Goal: Task Accomplishment & Management: Manage account settings

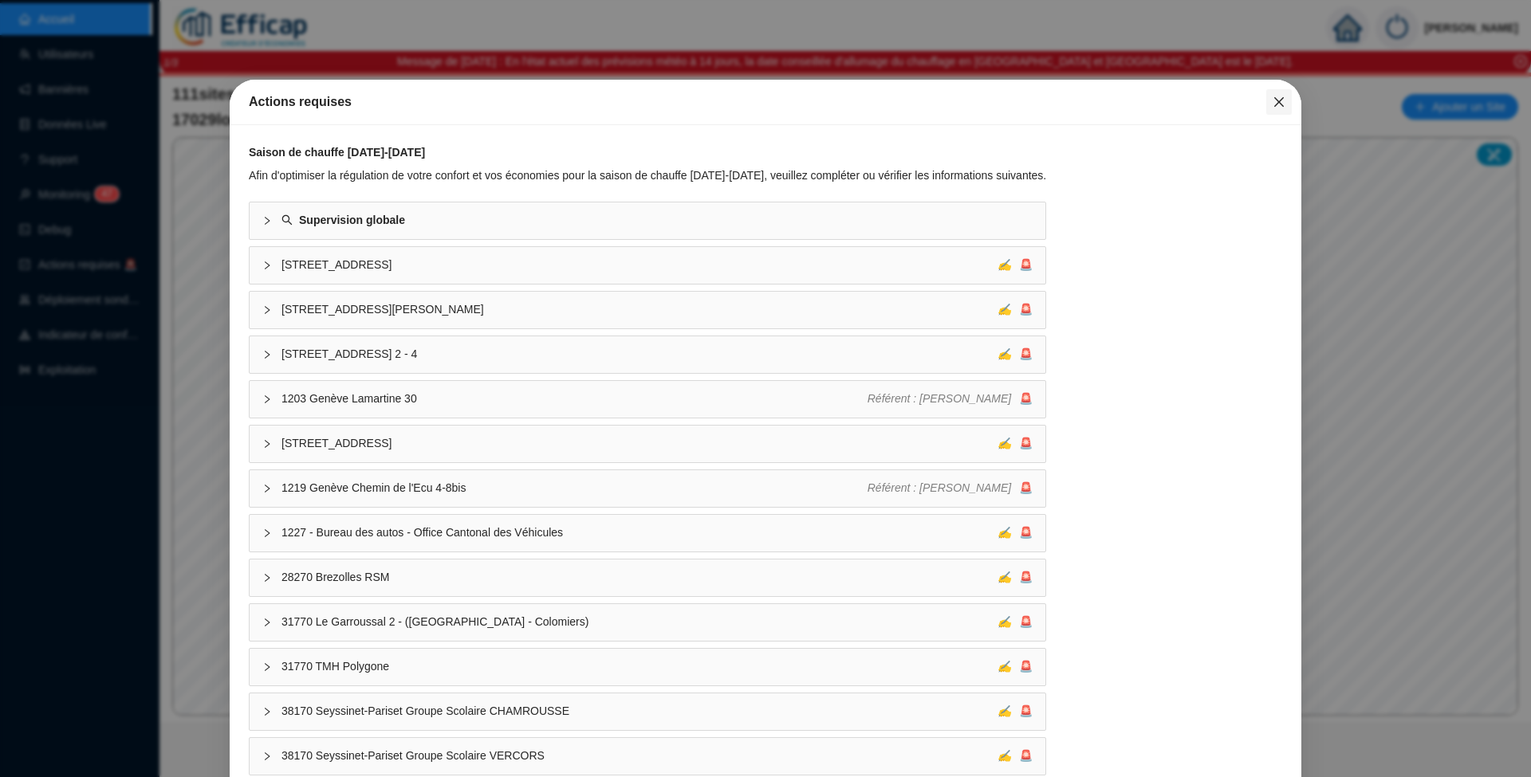
click at [1272, 98] on icon "close" at bounding box center [1278, 102] width 13 height 13
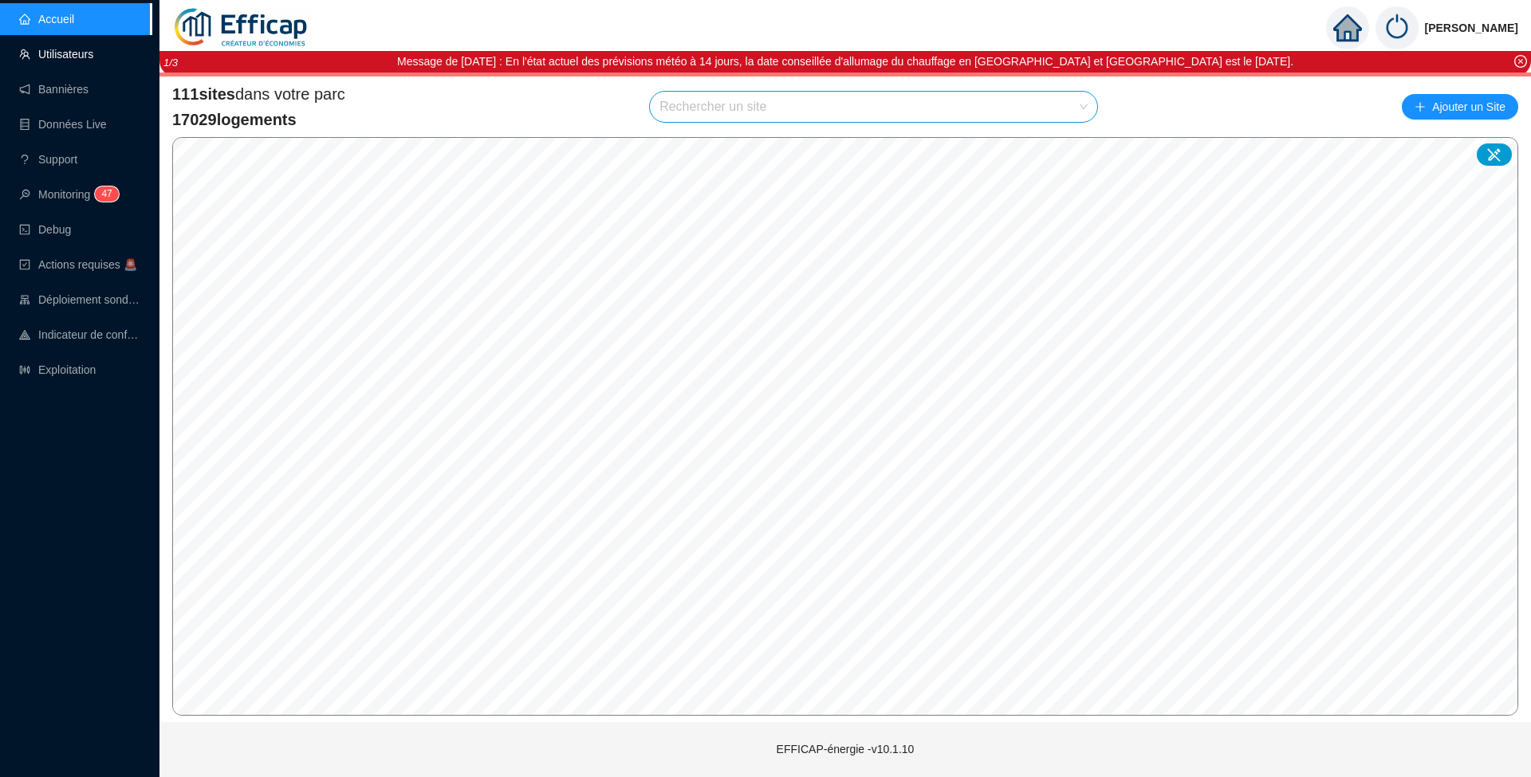
click at [55, 52] on link "Utilisateurs" at bounding box center [56, 54] width 74 height 13
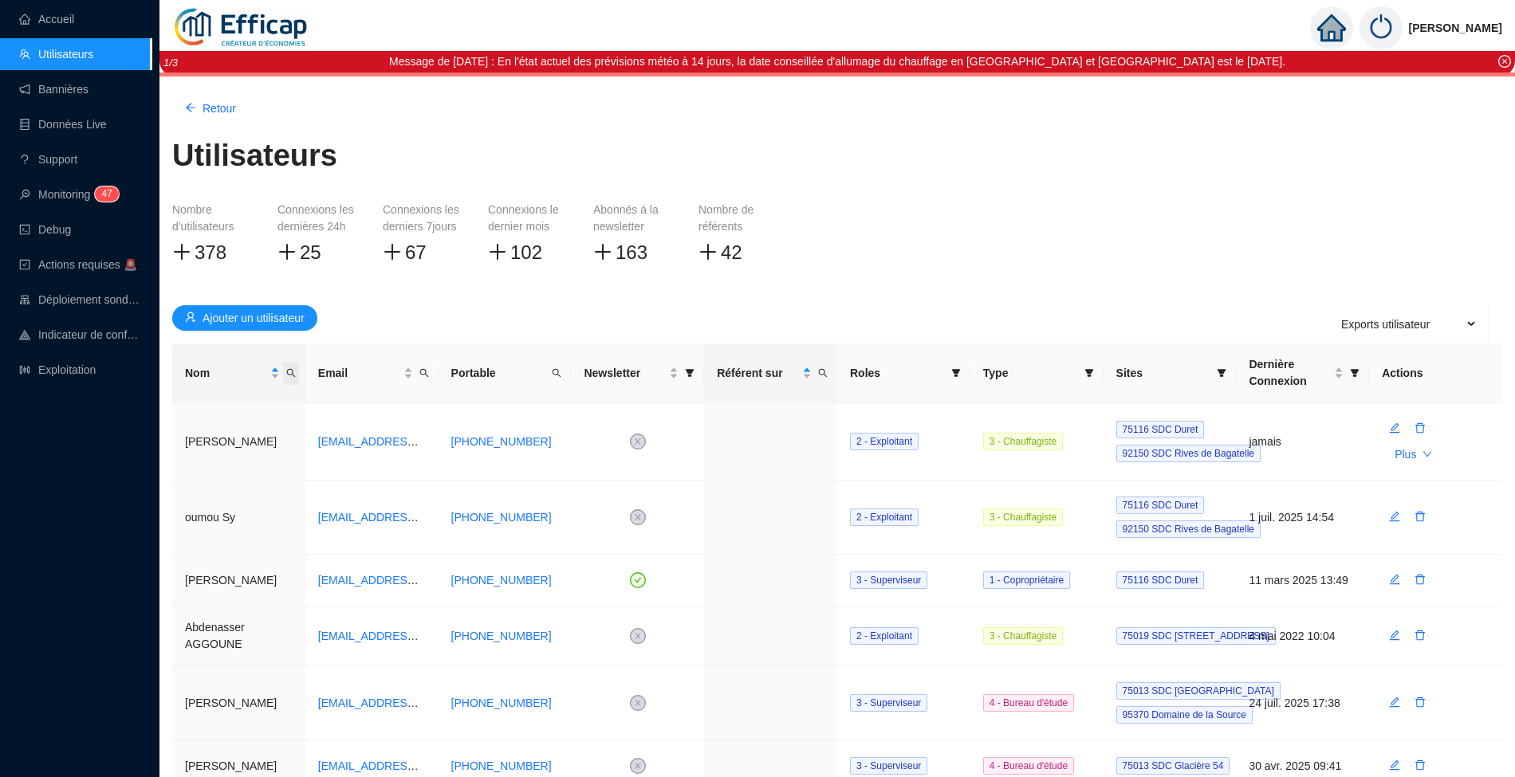
click at [292, 373] on icon "search" at bounding box center [291, 373] width 10 height 10
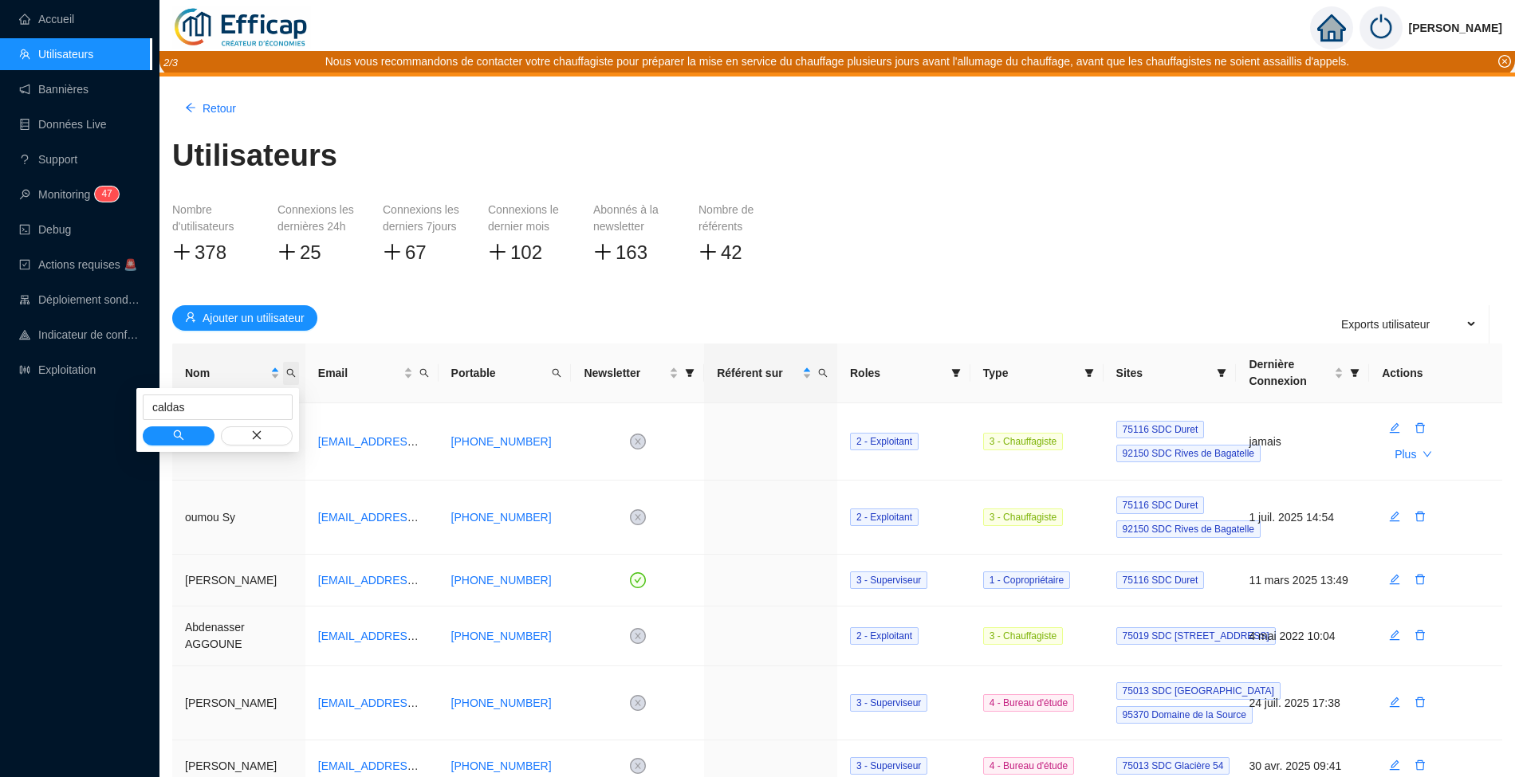
type input "caldas"
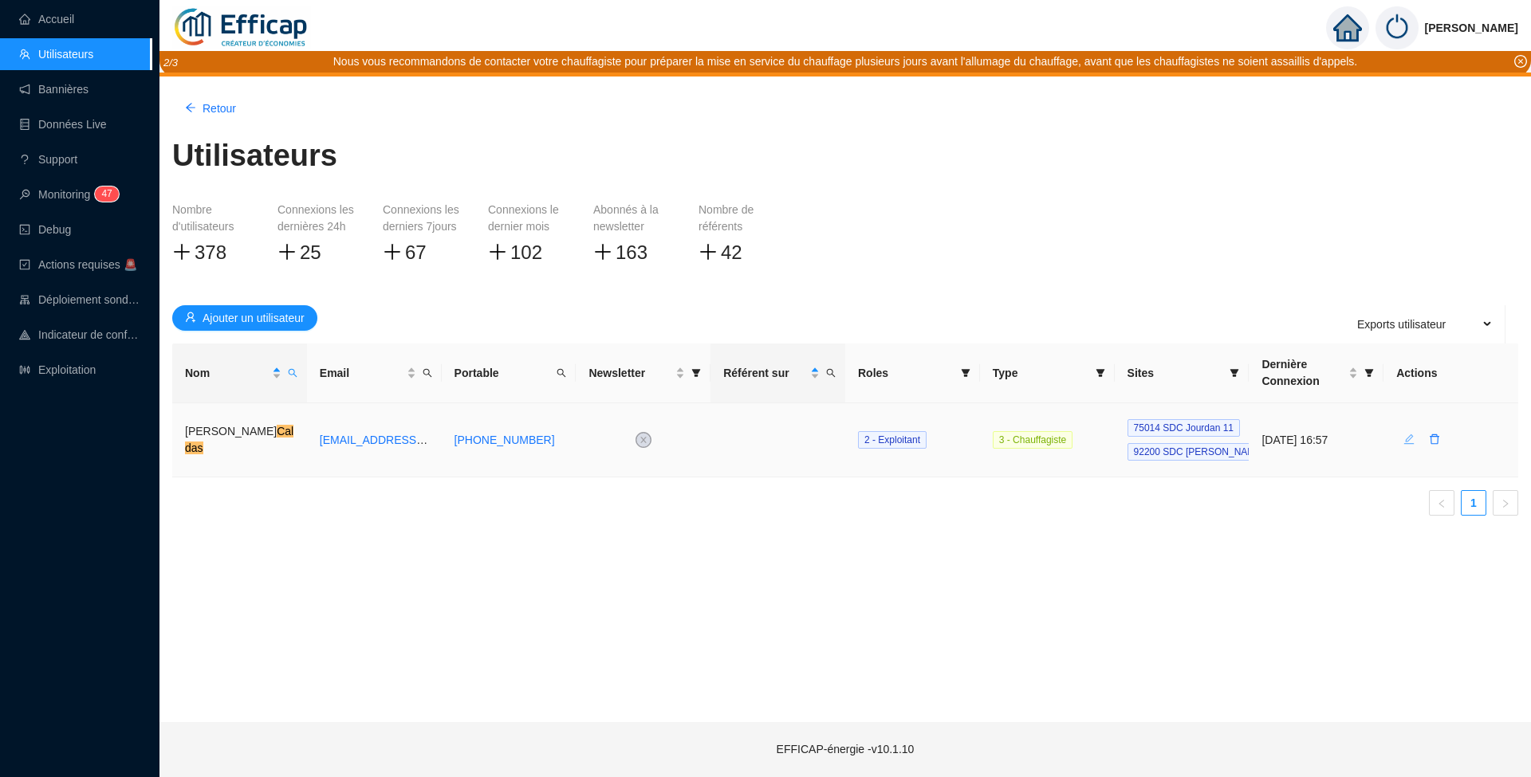
click at [1408, 443] on icon "edit" at bounding box center [1408, 439] width 11 height 11
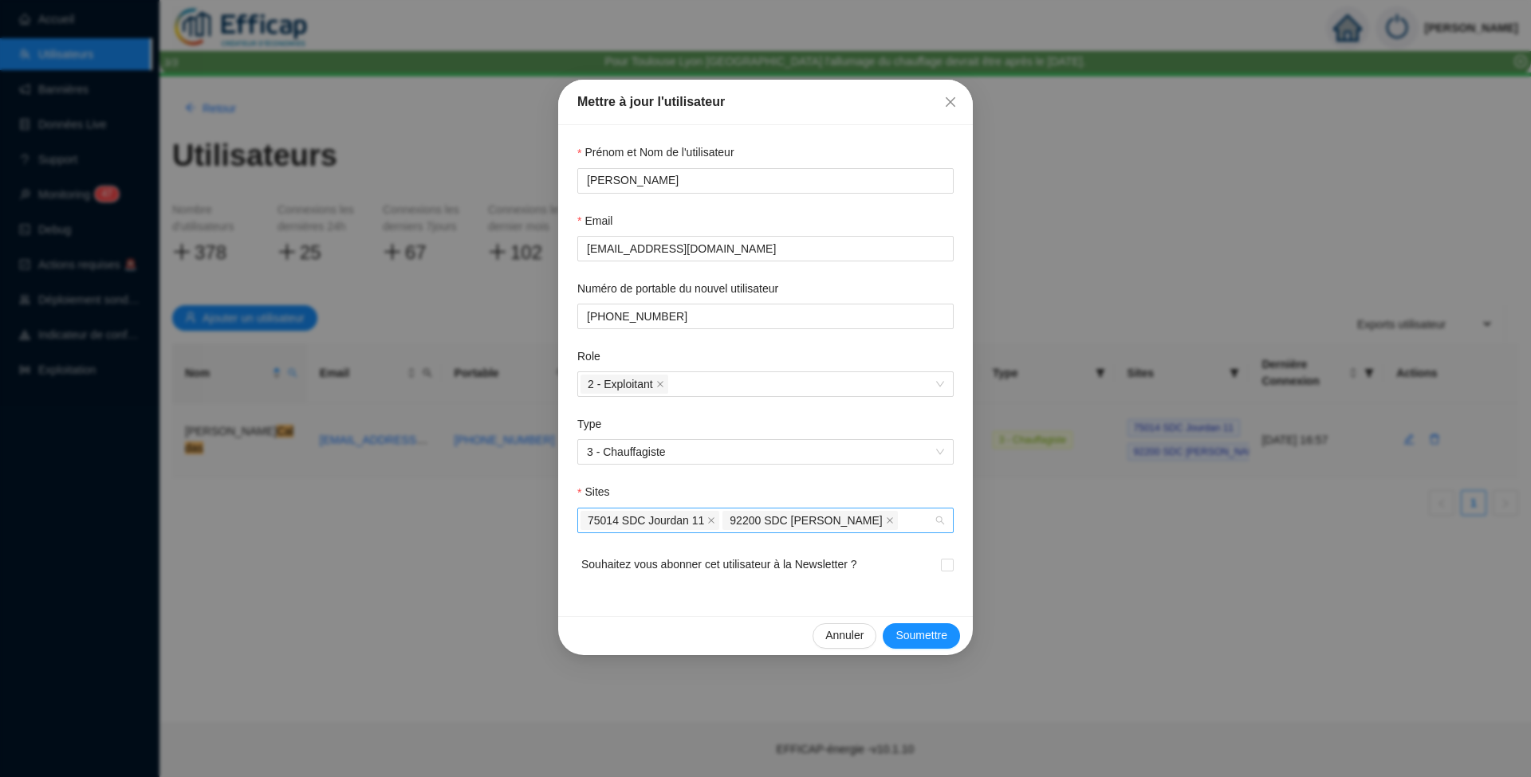
click at [917, 520] on div "75014 SDC Jourdan 11 92200 SDC [PERSON_NAME]" at bounding box center [756, 520] width 353 height 22
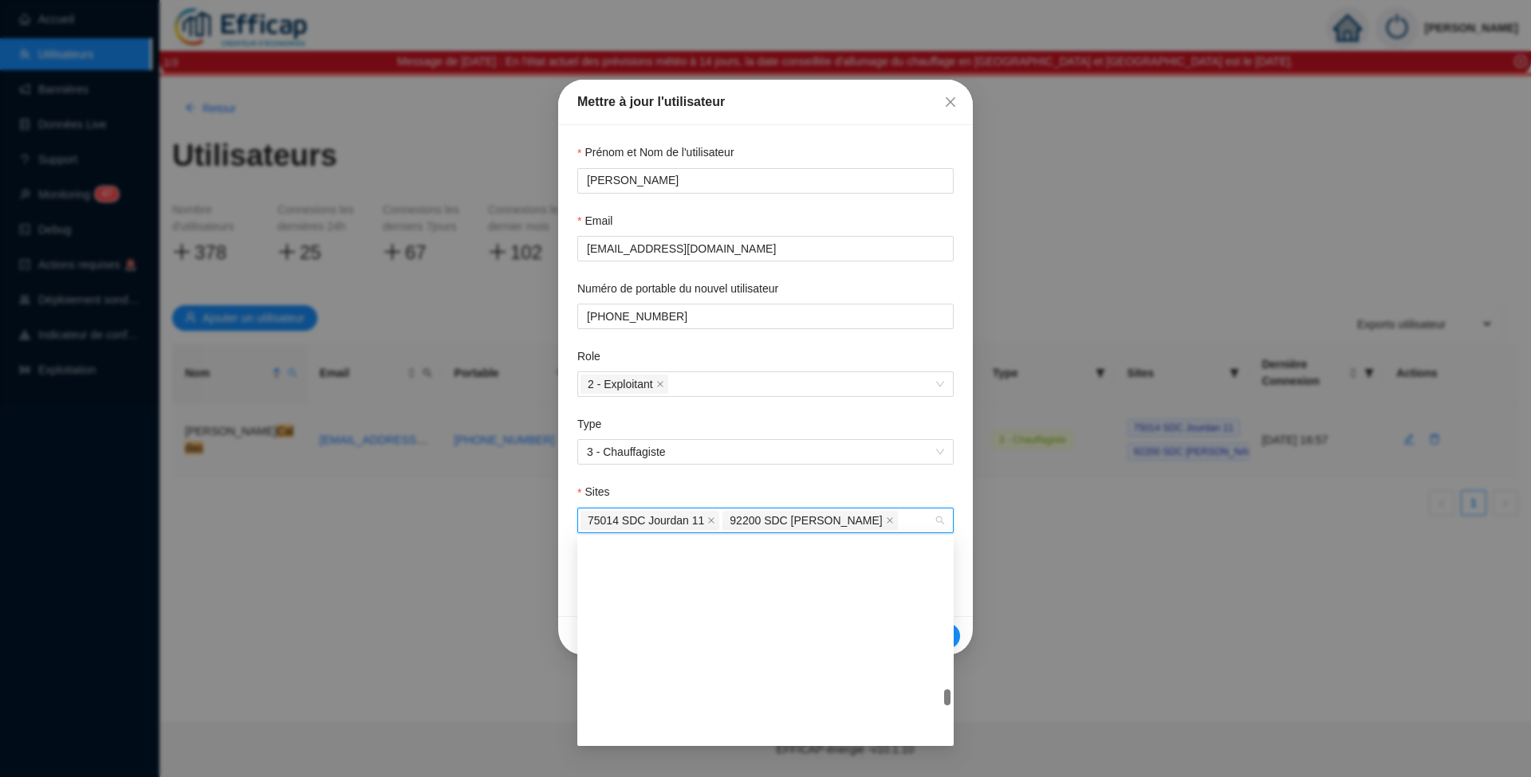
scroll to position [2126, 0]
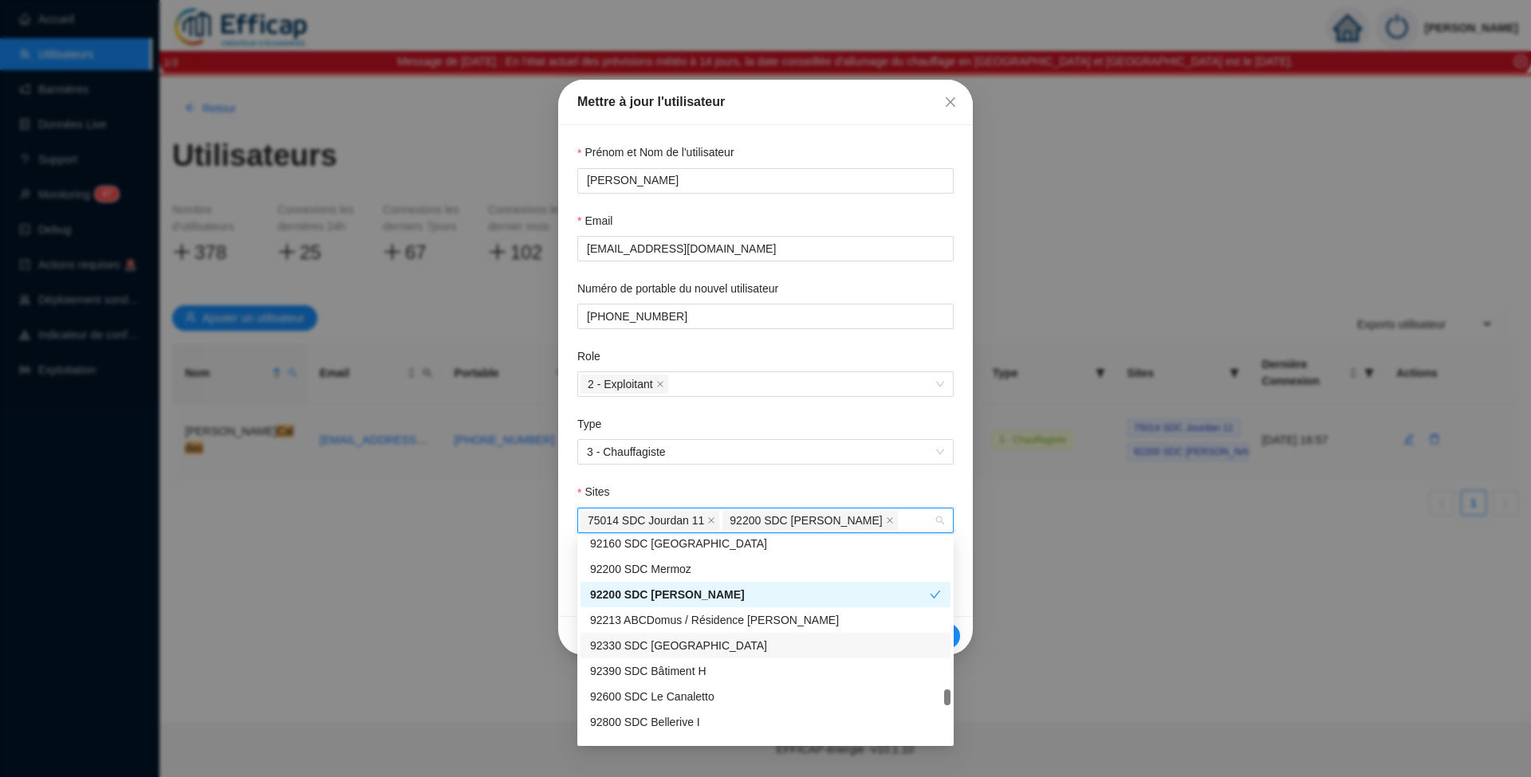
click at [715, 644] on div "92330 SDC [GEOGRAPHIC_DATA]" at bounding box center [765, 646] width 351 height 17
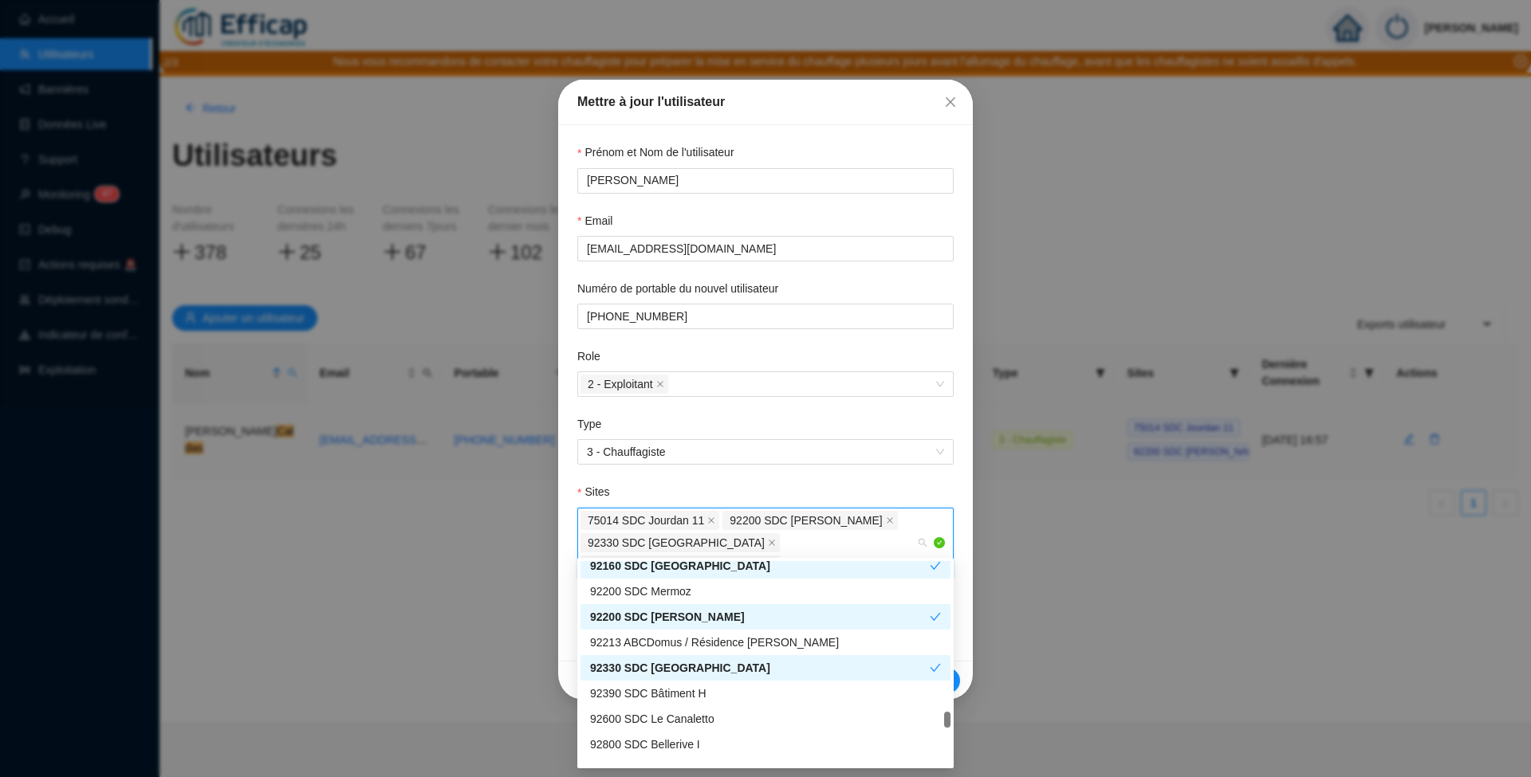
click at [776, 561] on icon "close" at bounding box center [772, 565] width 8 height 8
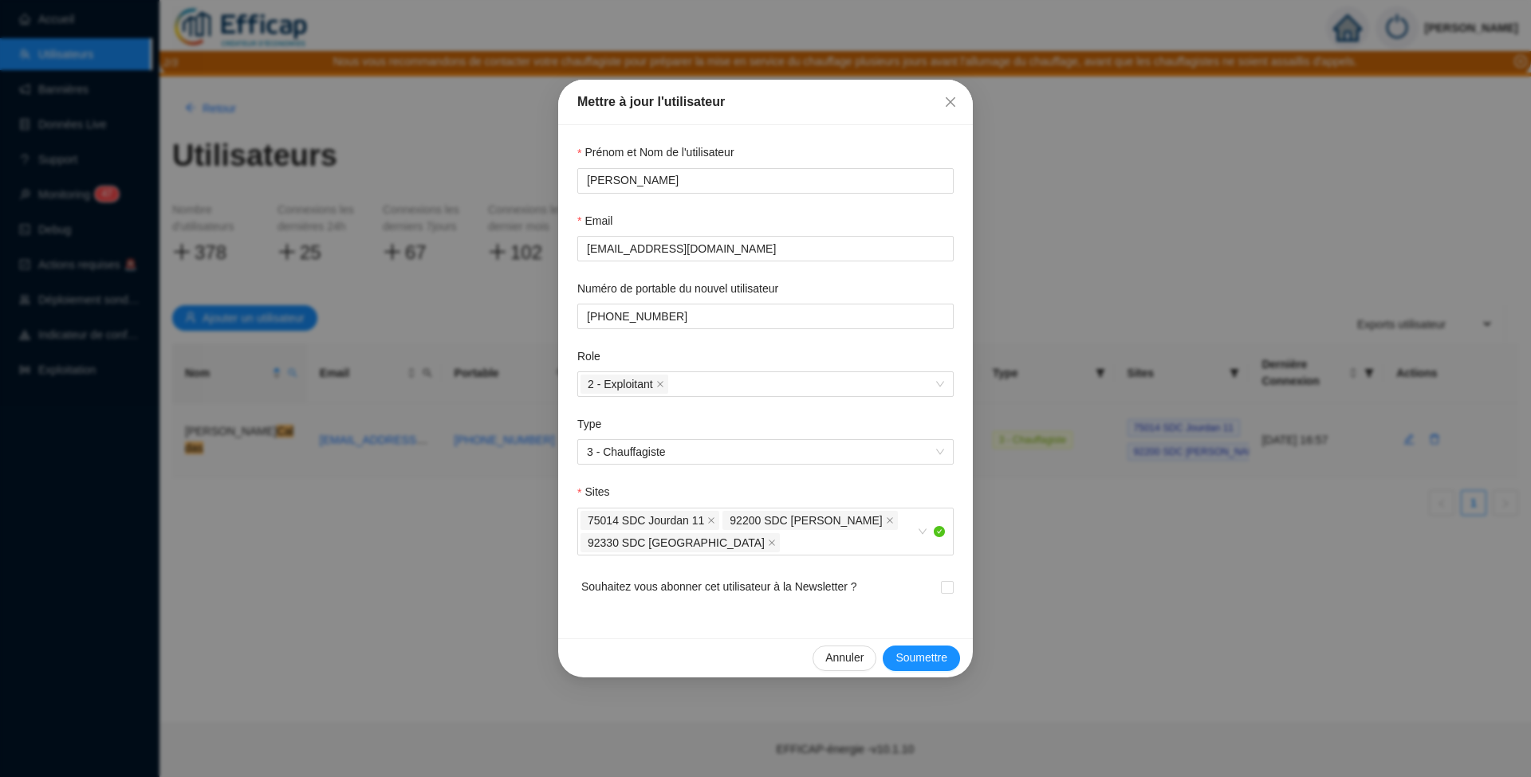
click at [968, 584] on div "Prénom et Nom de l'utilisateur [PERSON_NAME] Email [EMAIL_ADDRESS][DOMAIN_NAME]…" at bounding box center [765, 381] width 415 height 513
click at [941, 657] on span "Soumettre" at bounding box center [921, 658] width 52 height 17
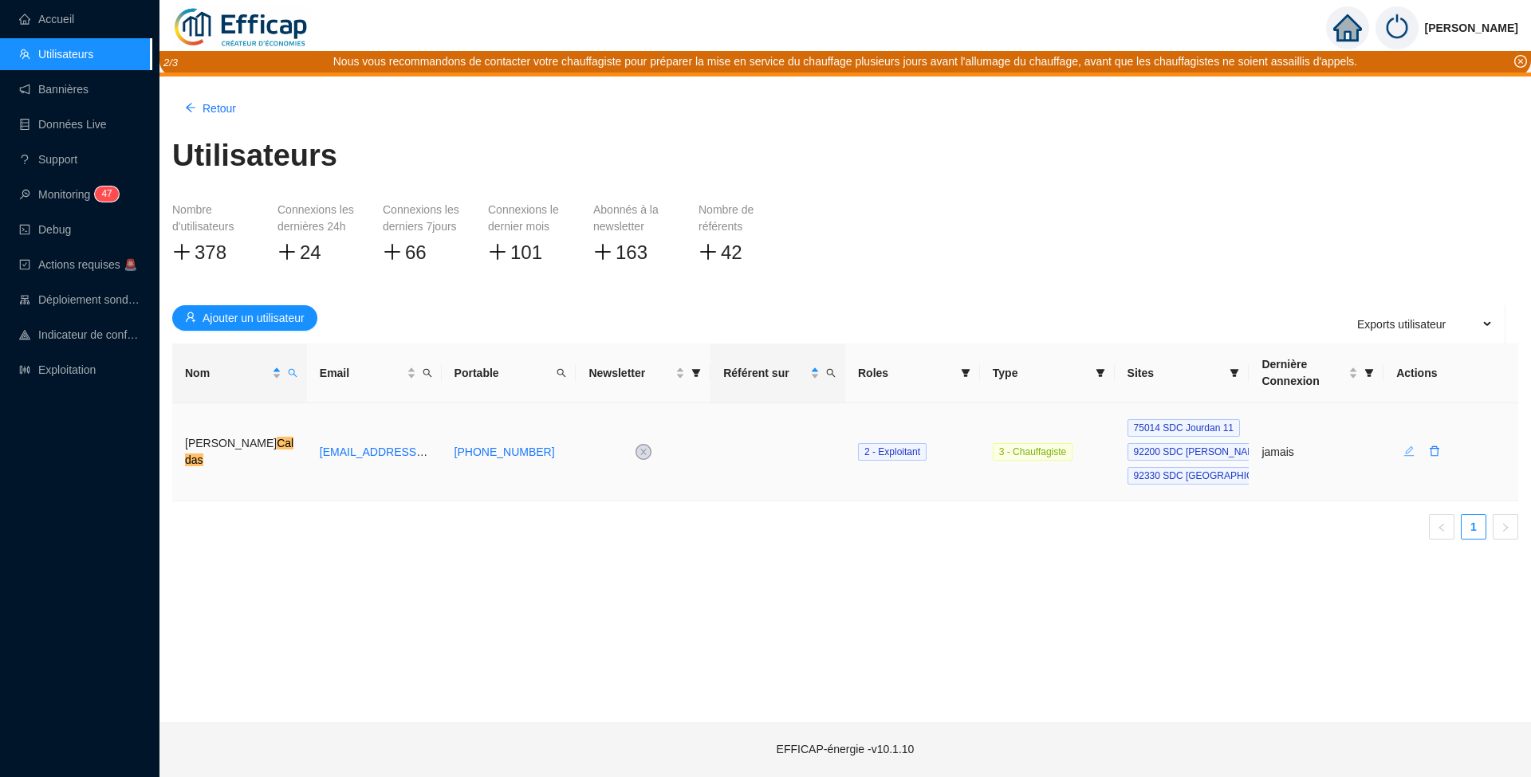
click at [1411, 453] on icon "edit" at bounding box center [1408, 451] width 11 height 11
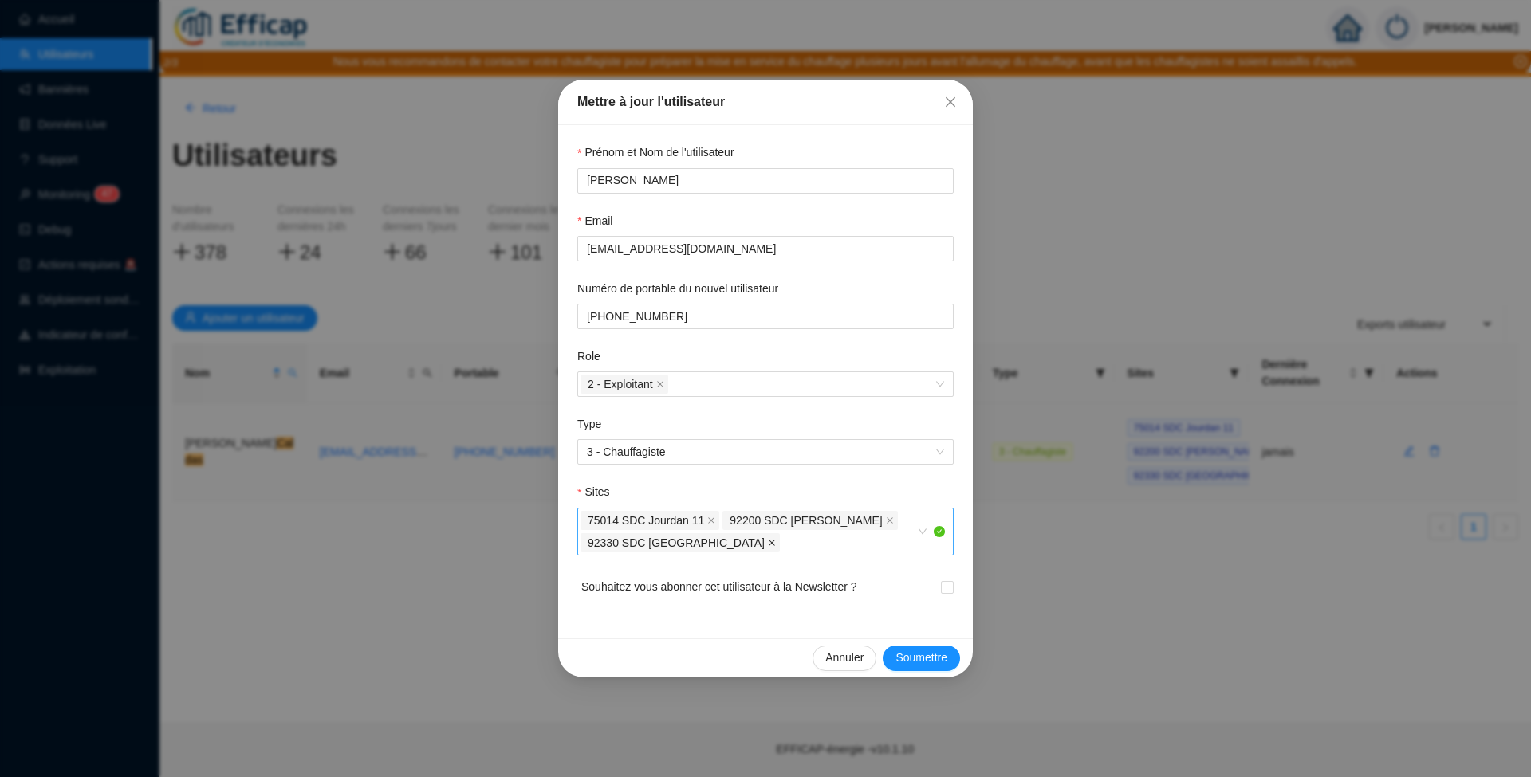
click at [768, 540] on icon "close" at bounding box center [772, 543] width 8 height 8
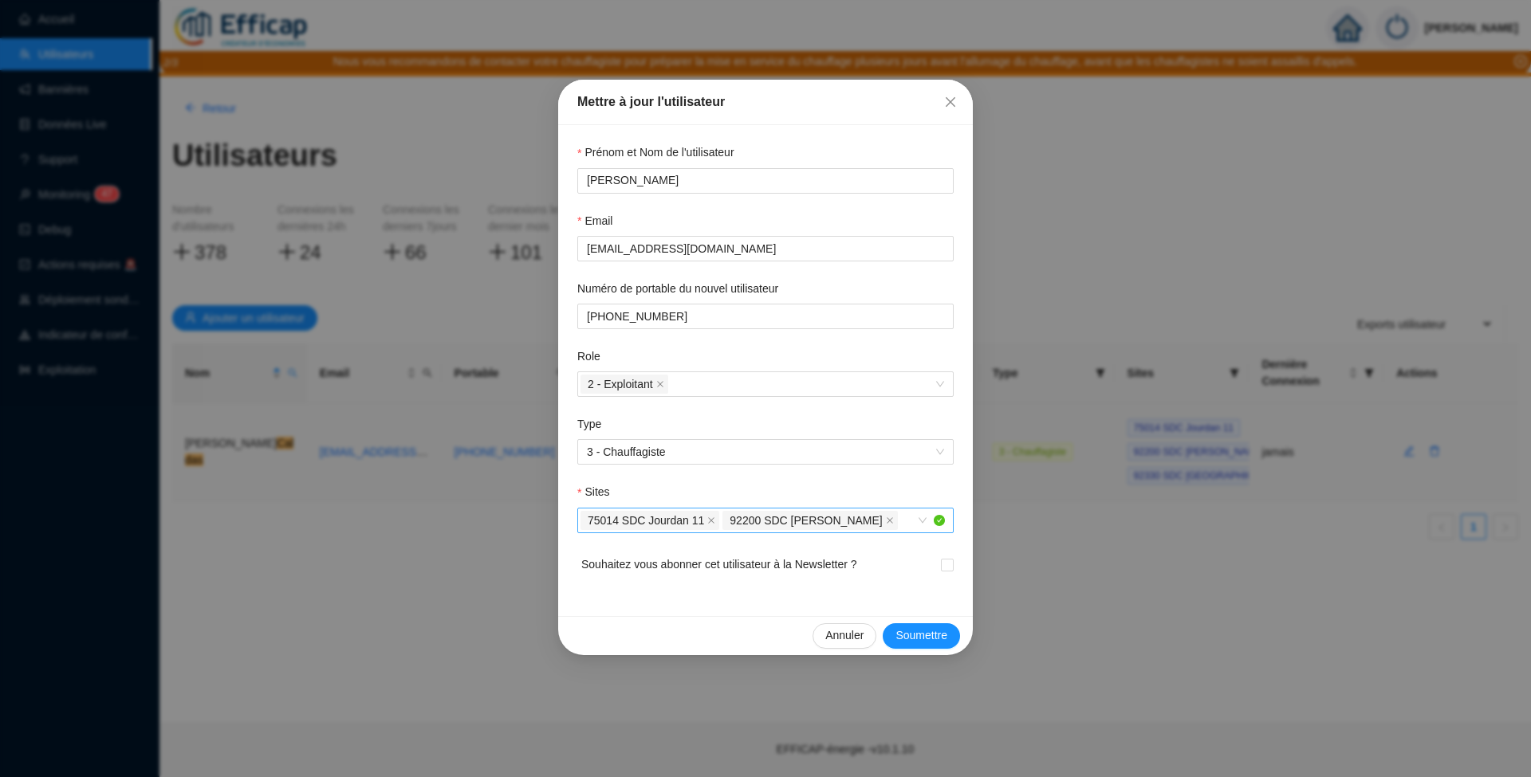
click at [914, 521] on div "75014 SDC Jourdan 11 92200 SDC [PERSON_NAME]" at bounding box center [756, 520] width 353 height 22
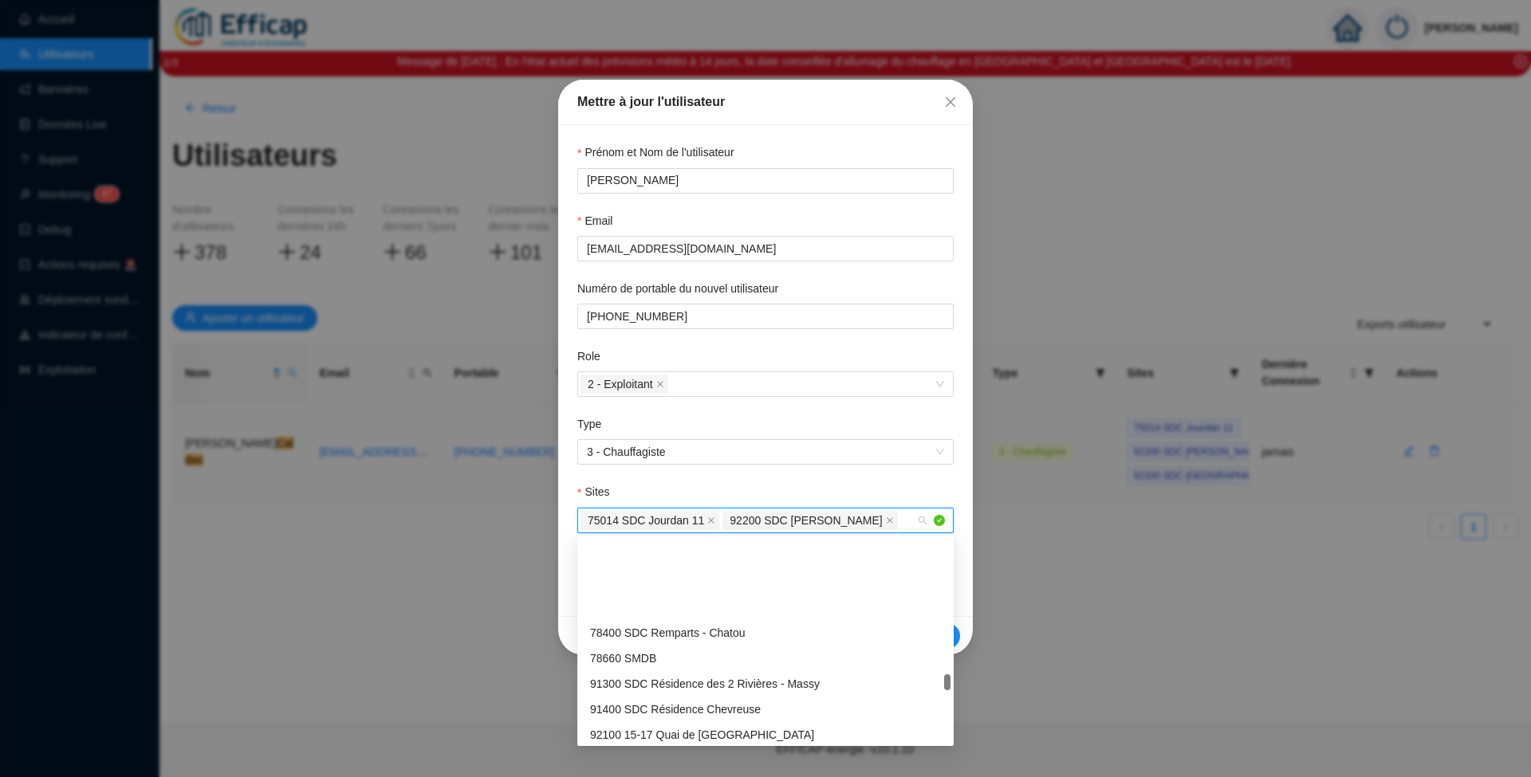
scroll to position [1914, 0]
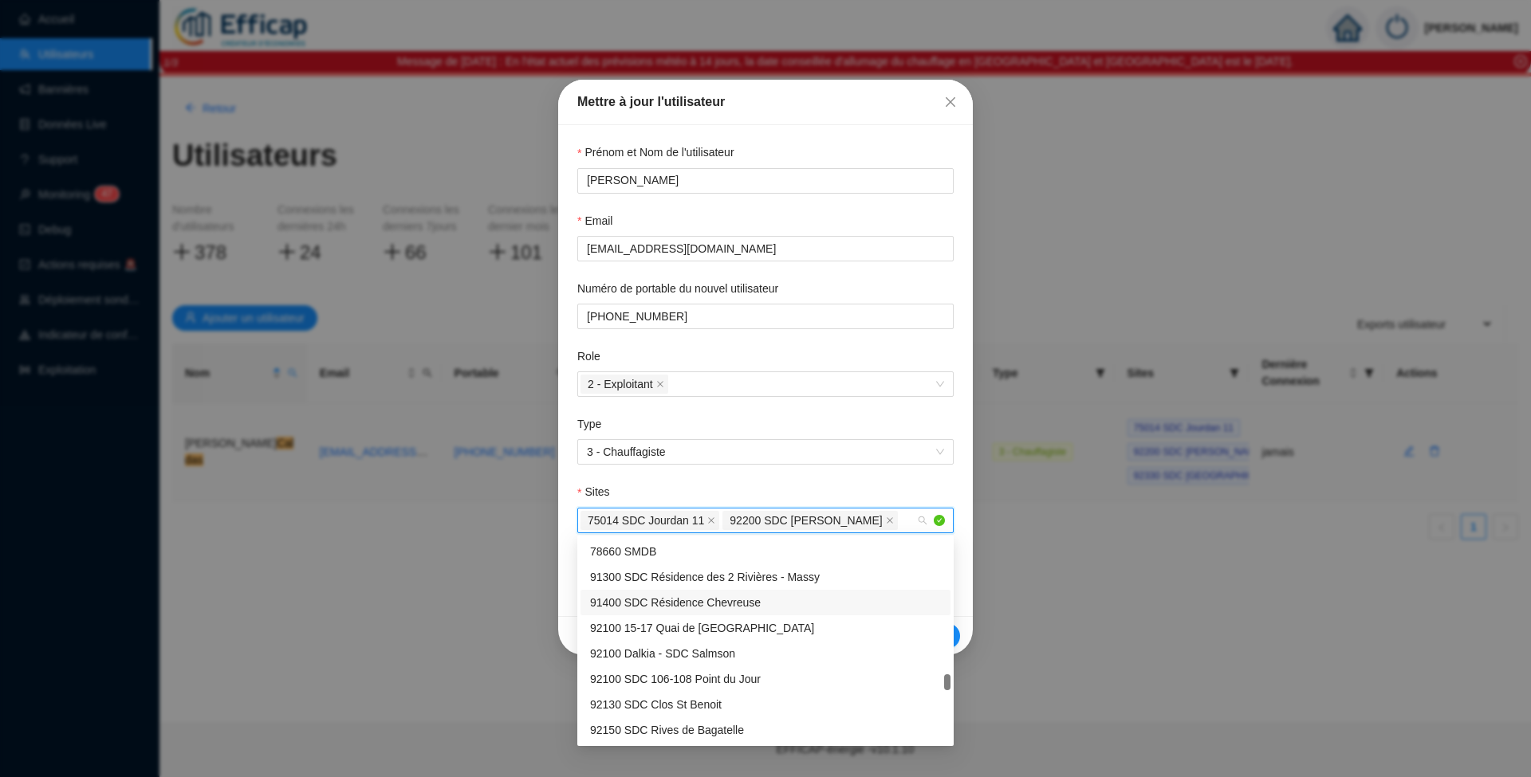
click at [690, 600] on div "91400 SDC Résidence Chevreuse" at bounding box center [765, 603] width 351 height 17
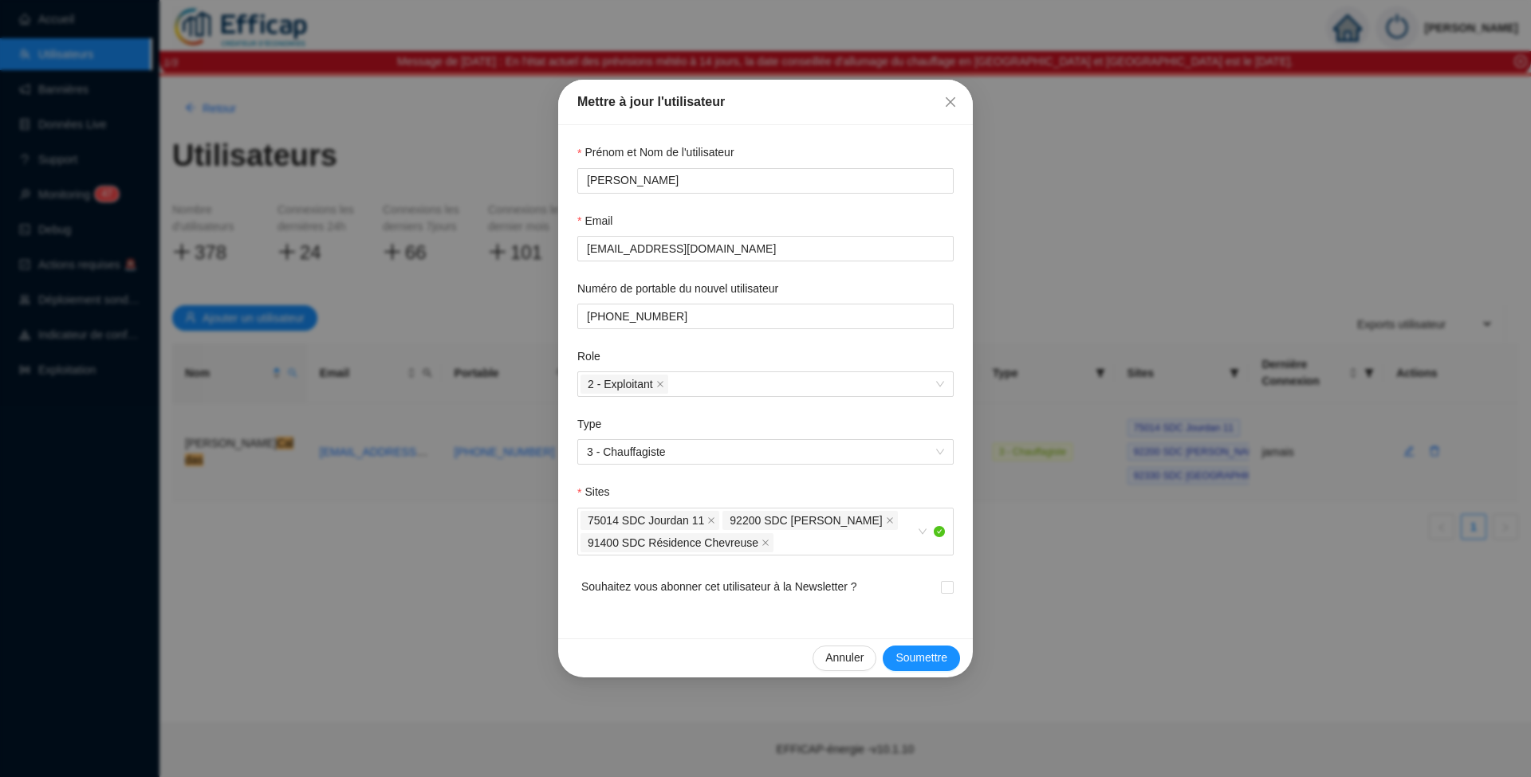
click at [962, 585] on div "Prénom et Nom de l'utilisateur [PERSON_NAME] Email [EMAIL_ADDRESS][DOMAIN_NAME]…" at bounding box center [765, 381] width 415 height 513
click at [942, 655] on span "Soumettre" at bounding box center [921, 658] width 52 height 17
